Goal: Information Seeking & Learning: Learn about a topic

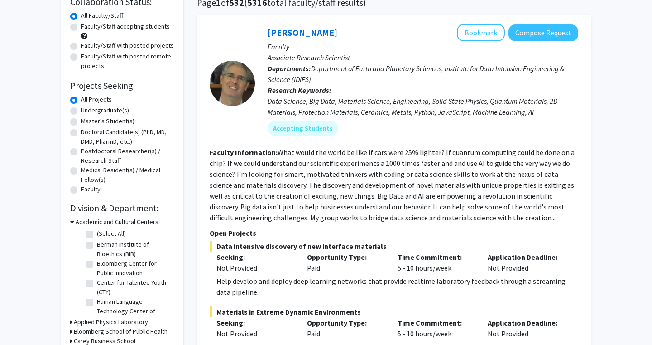
scroll to position [79, 0]
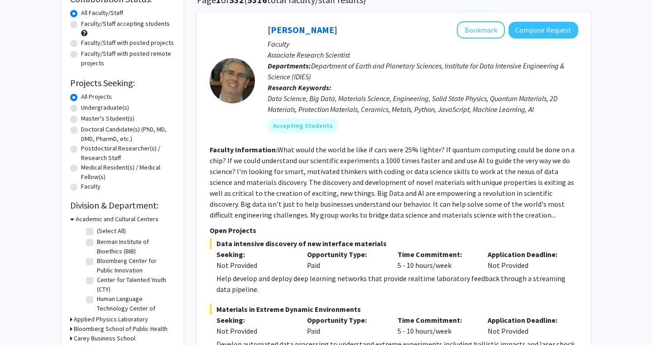
click at [81, 120] on label "Master's Student(s)" at bounding box center [107, 119] width 53 height 10
click at [81, 120] on input "Master's Student(s)" at bounding box center [84, 117] width 6 height 6
radio input "true"
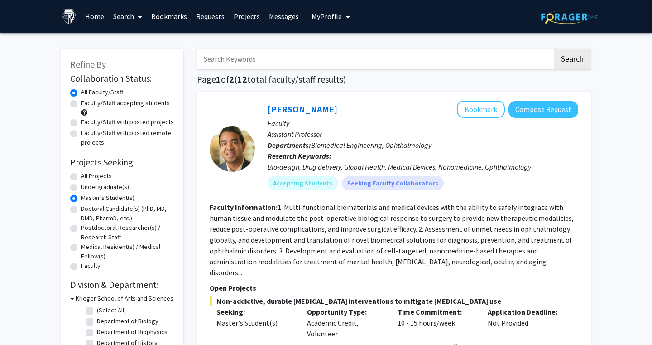
click at [81, 174] on label "All Projects" at bounding box center [96, 176] width 31 height 10
click at [81, 174] on input "All Projects" at bounding box center [84, 174] width 6 height 6
radio input "true"
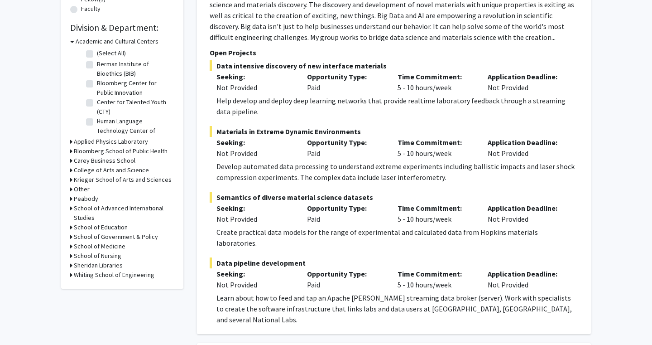
scroll to position [257, 0]
click at [101, 250] on h3 "School of Medicine" at bounding box center [100, 246] width 52 height 10
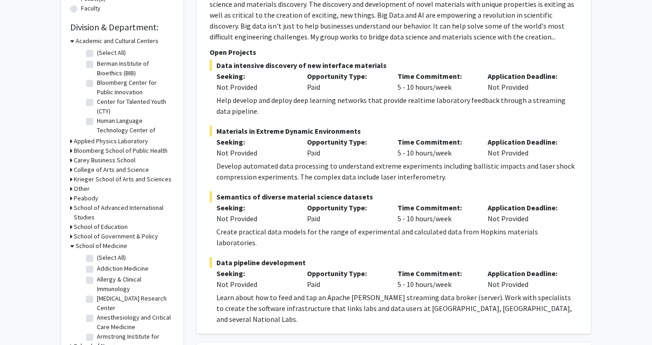
click at [96, 258] on fg-checkbox "(Select All) (Select All)" at bounding box center [129, 258] width 86 height 11
click at [97, 258] on label "(Select All)" at bounding box center [111, 258] width 29 height 10
click at [97, 258] on input "(Select All)" at bounding box center [100, 256] width 6 height 6
checkbox input "true"
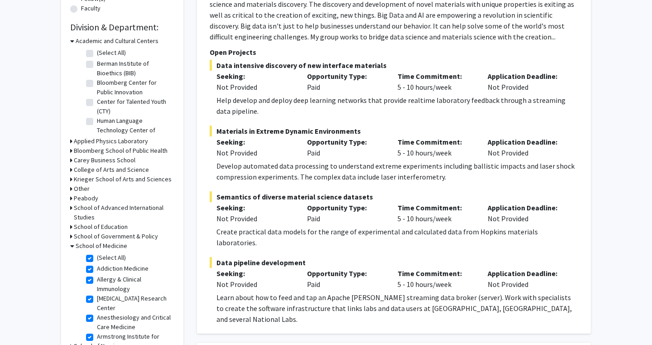
checkbox input "true"
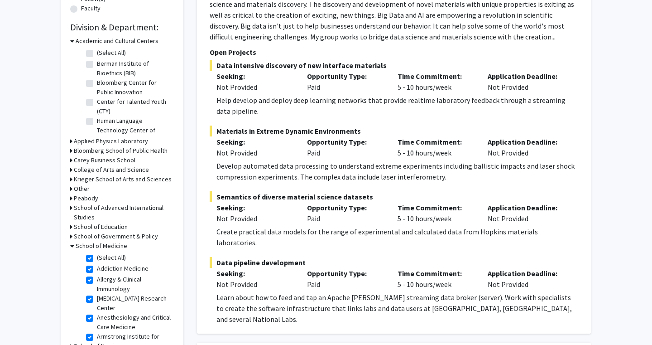
checkbox input "true"
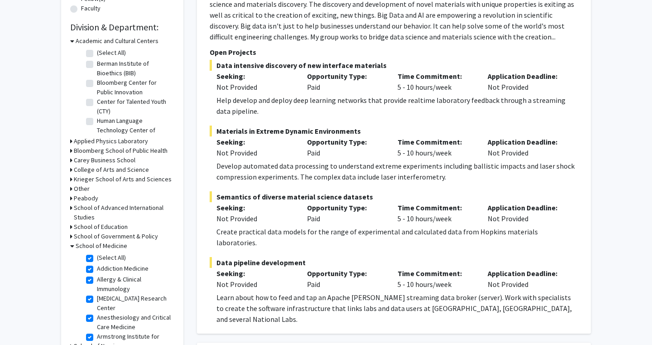
checkbox input "true"
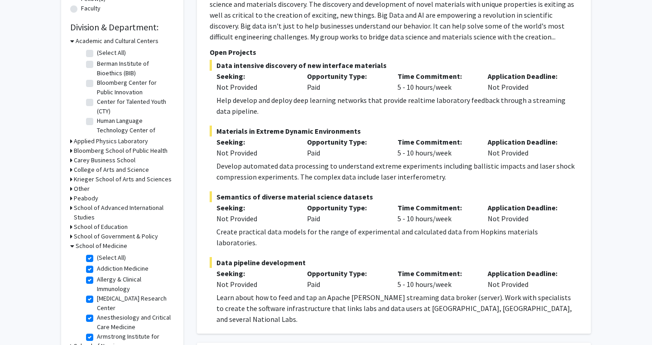
checkbox input "true"
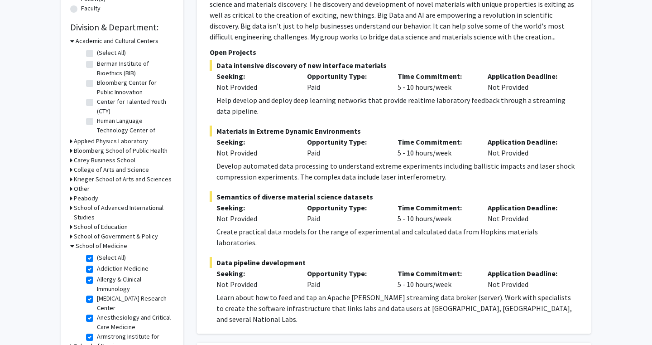
checkbox input "true"
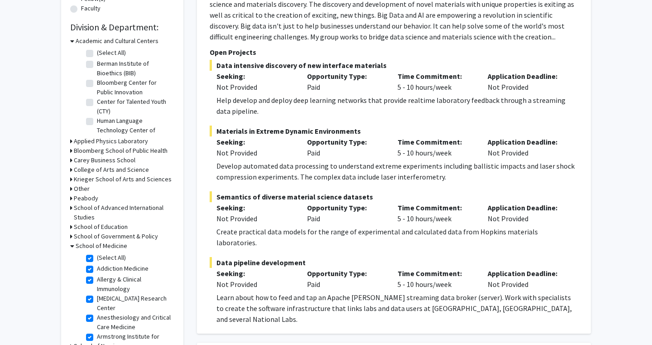
checkbox input "true"
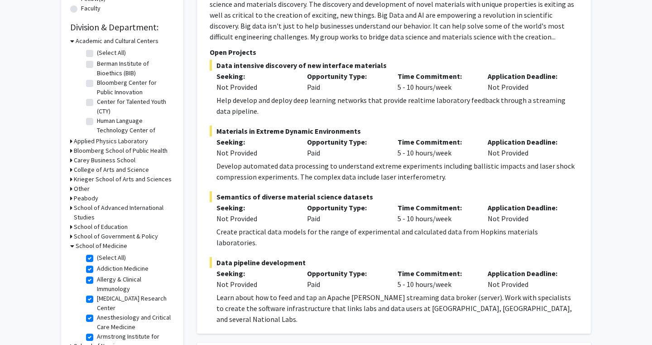
checkbox input "true"
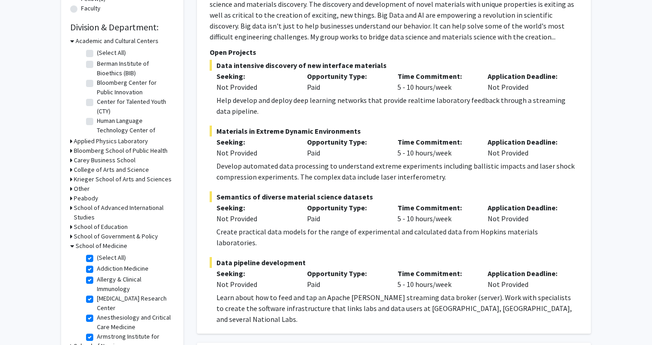
checkbox input "true"
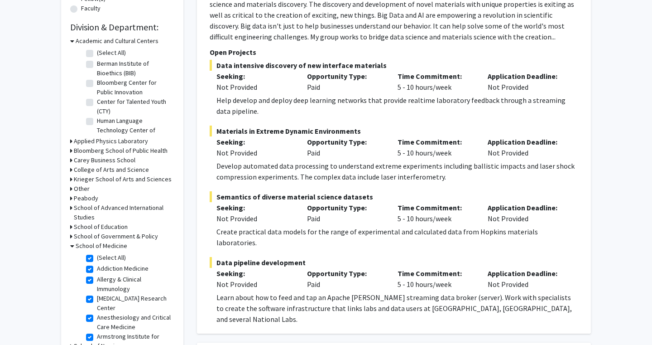
checkbox input "true"
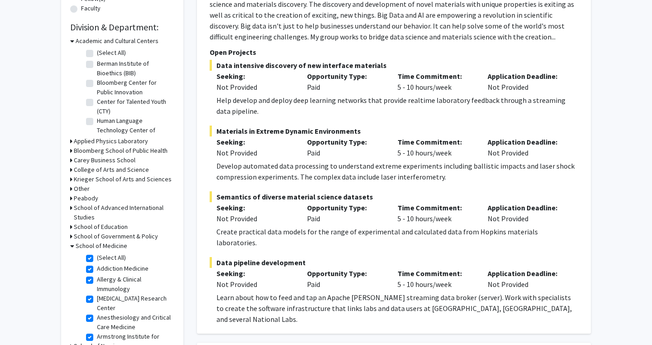
checkbox input "true"
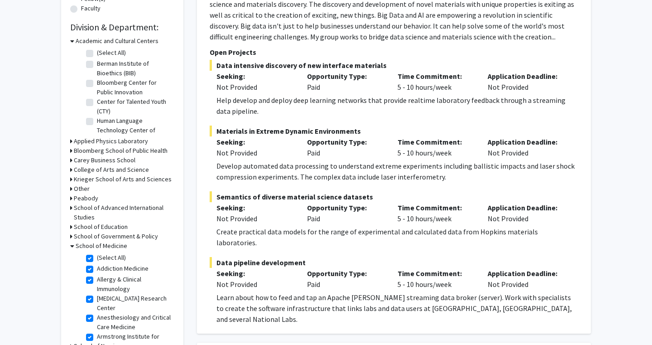
checkbox input "true"
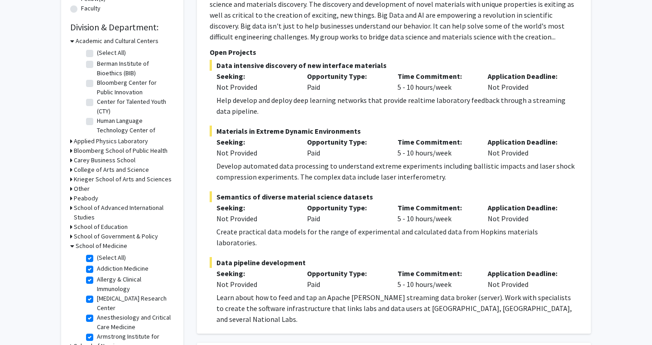
checkbox input "true"
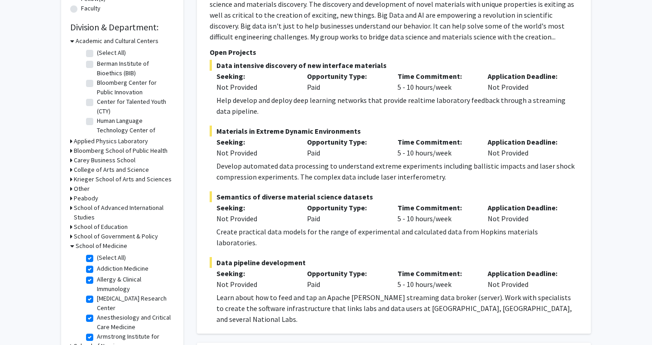
checkbox input "true"
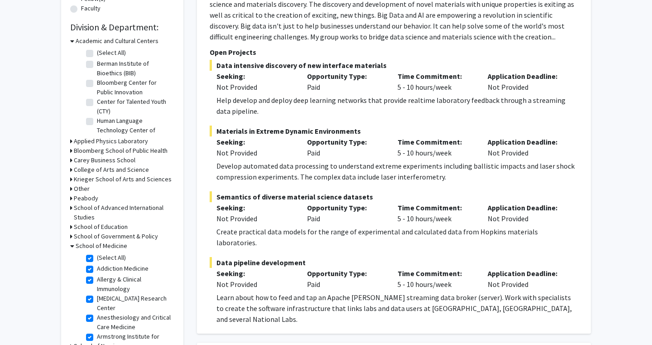
checkbox input "true"
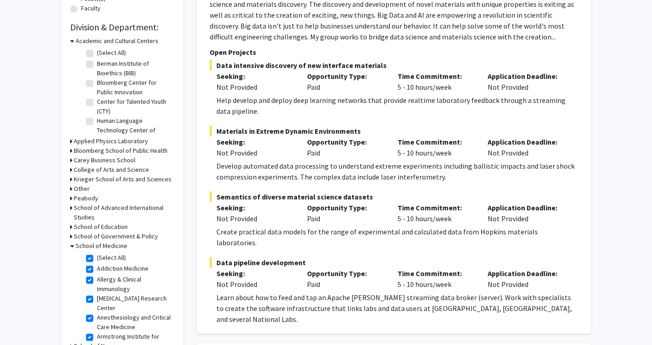
checkbox input "true"
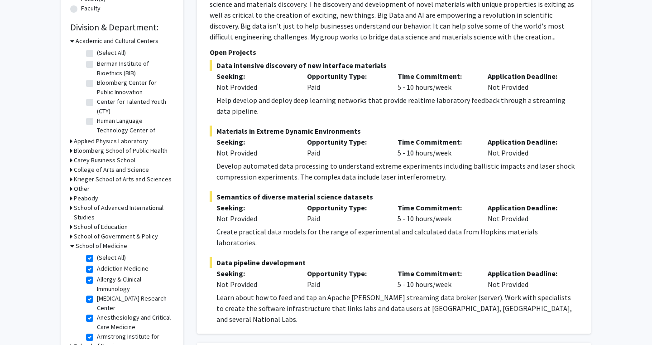
checkbox input "true"
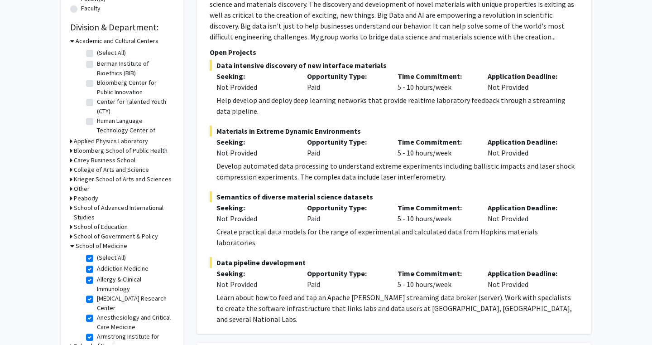
checkbox input "true"
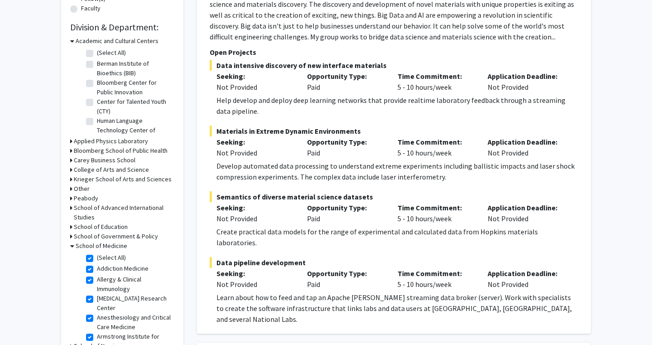
checkbox input "true"
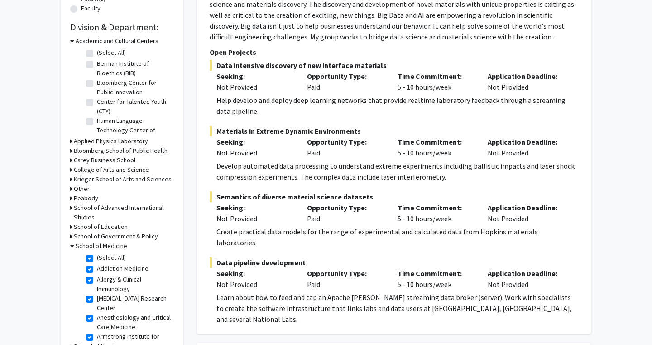
checkbox input "true"
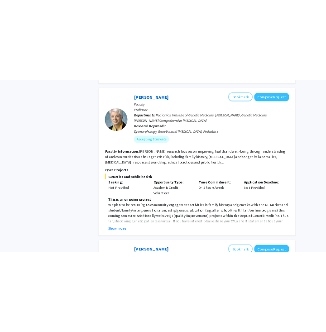
scroll to position [659, 0]
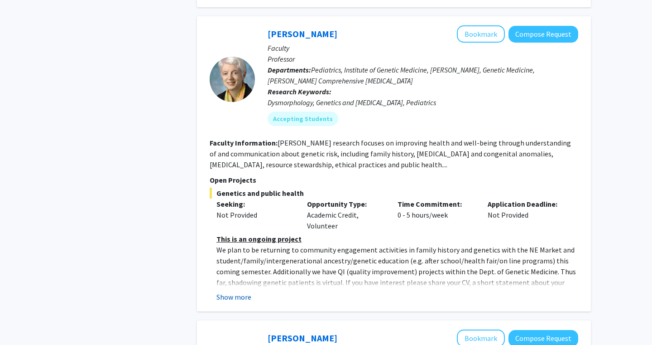
click at [244, 291] on button "Show more" at bounding box center [234, 296] width 35 height 11
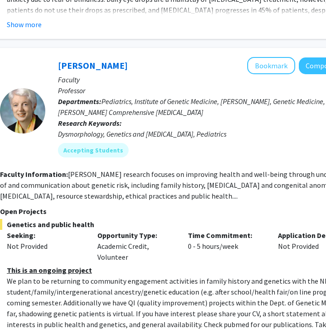
scroll to position [627, 155]
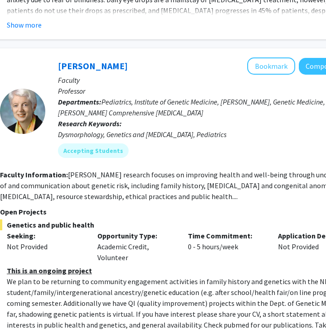
click at [222, 86] on p "Professor" at bounding box center [213, 91] width 311 height 11
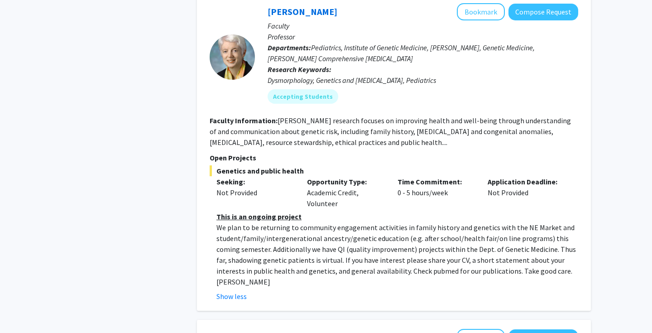
scroll to position [682, 0]
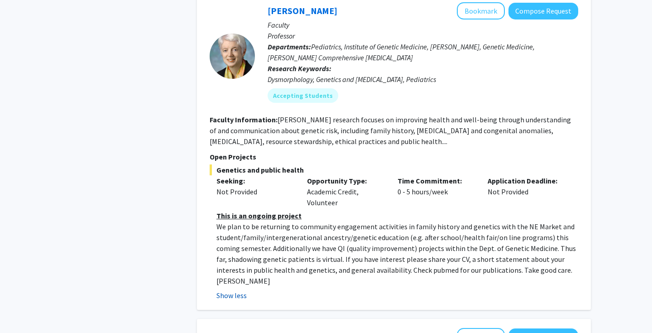
click at [231, 290] on button "Show less" at bounding box center [232, 295] width 30 height 11
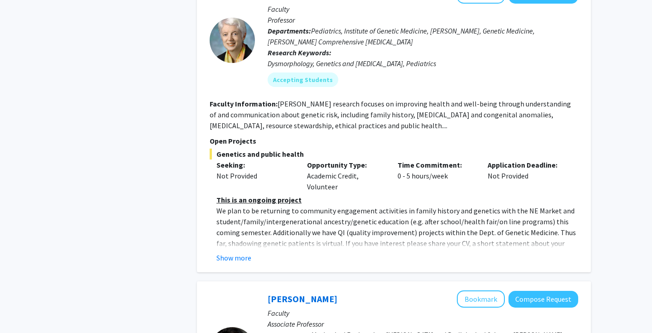
scroll to position [707, 0]
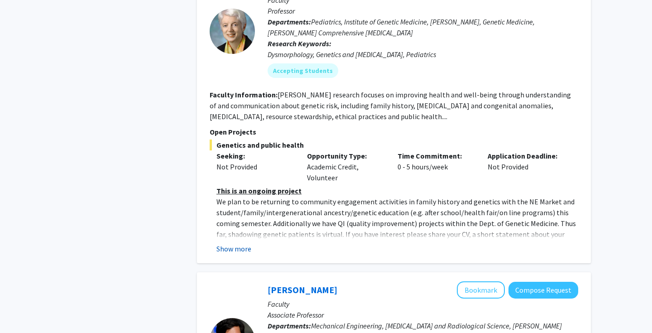
click at [242, 243] on button "Show more" at bounding box center [234, 248] width 35 height 11
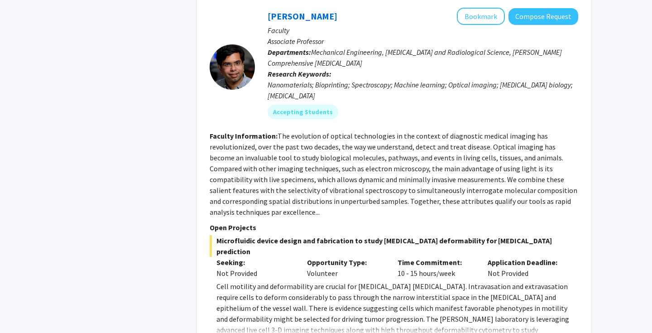
scroll to position [1002, 0]
